Goal: Download file/media

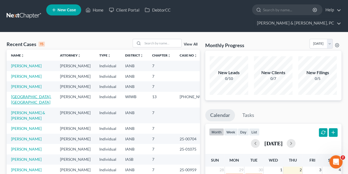
click at [21, 103] on link "[GEOGRAPHIC_DATA], [GEOGRAPHIC_DATA]" at bounding box center [31, 99] width 40 height 10
select select "2"
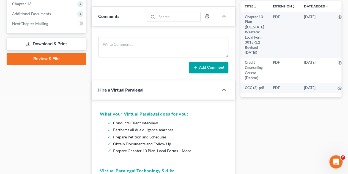
scroll to position [235, 0]
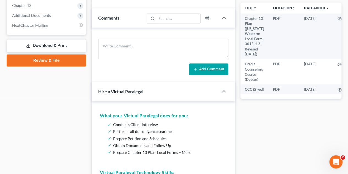
click at [51, 39] on link "Download & Print" at bounding box center [46, 45] width 79 height 13
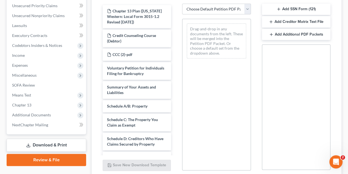
scroll to position [137, 0]
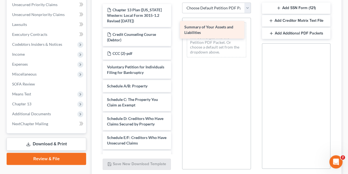
drag, startPoint x: 139, startPoint y: 84, endPoint x: 216, endPoint y: 30, distance: 94.2
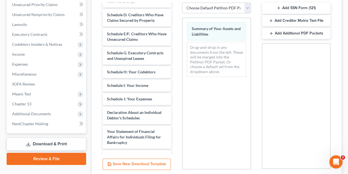
scroll to position [104, 0]
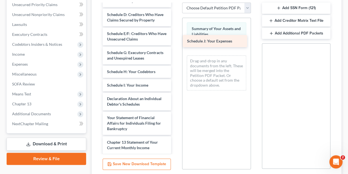
drag, startPoint x: 130, startPoint y: 101, endPoint x: 211, endPoint y: 43, distance: 99.1
click at [175, 43] on div "Schedule J: Your Expenses Chapter 13 Plan ([US_STATE] Western: Local Form 3015-…" at bounding box center [136, 71] width 77 height 343
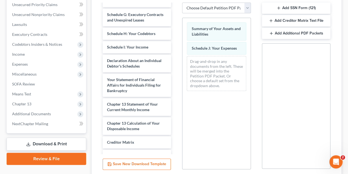
scroll to position [140, 0]
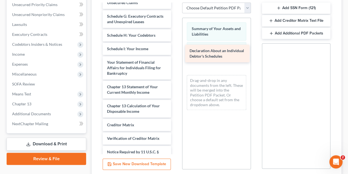
drag, startPoint x: 142, startPoint y: 64, endPoint x: 224, endPoint y: 51, distance: 83.4
click at [175, 51] on div "Declaration About an Individual Debtor's Schedules Chapter 13 Plan ([US_STATE] …" at bounding box center [136, 26] width 77 height 324
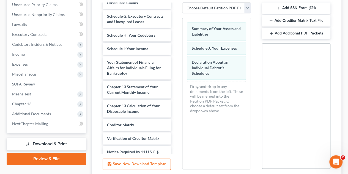
scroll to position [171, 0]
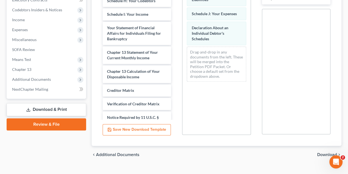
click at [329, 152] on span "Download" at bounding box center [327, 154] width 20 height 4
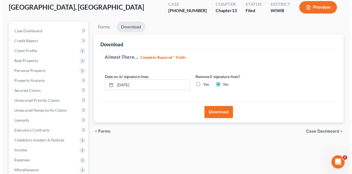
scroll to position [37, 0]
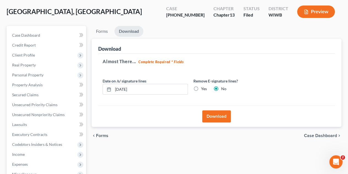
click at [219, 110] on button "Download" at bounding box center [216, 116] width 29 height 12
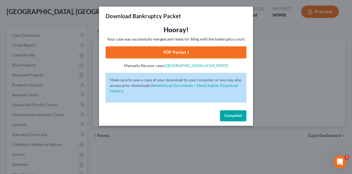
click at [178, 51] on link "PDF Packet 1" at bounding box center [176, 52] width 141 height 12
